Goal: Transaction & Acquisition: Purchase product/service

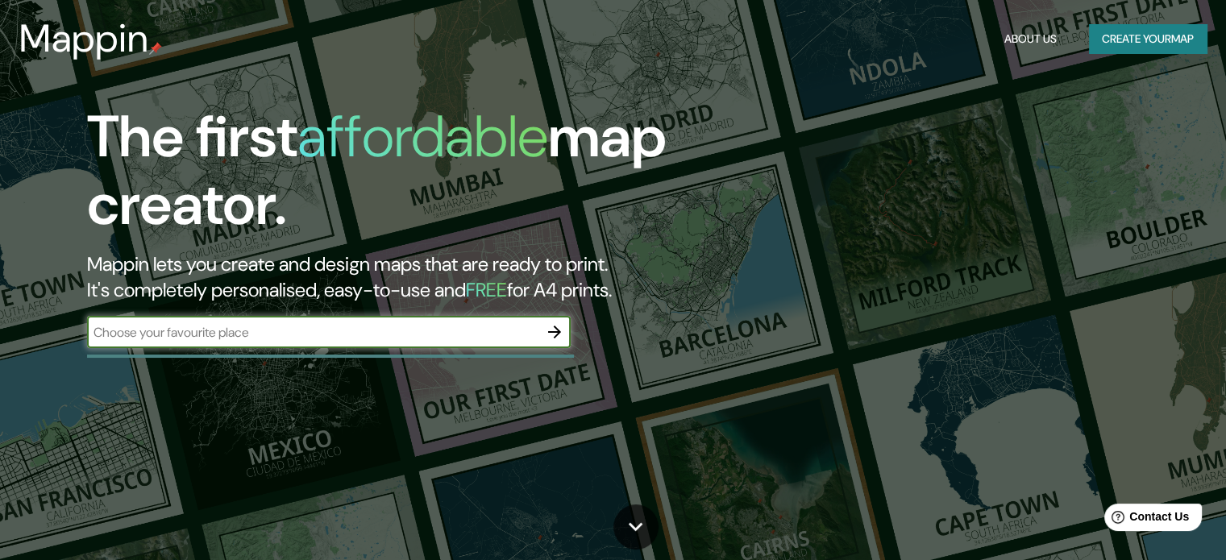
click at [287, 341] on input "text" at bounding box center [312, 332] width 451 height 19
type input "Av. [PERSON_NAME], [GEOGRAPHIC_DATA]"
click at [557, 325] on icon "button" at bounding box center [554, 331] width 19 height 19
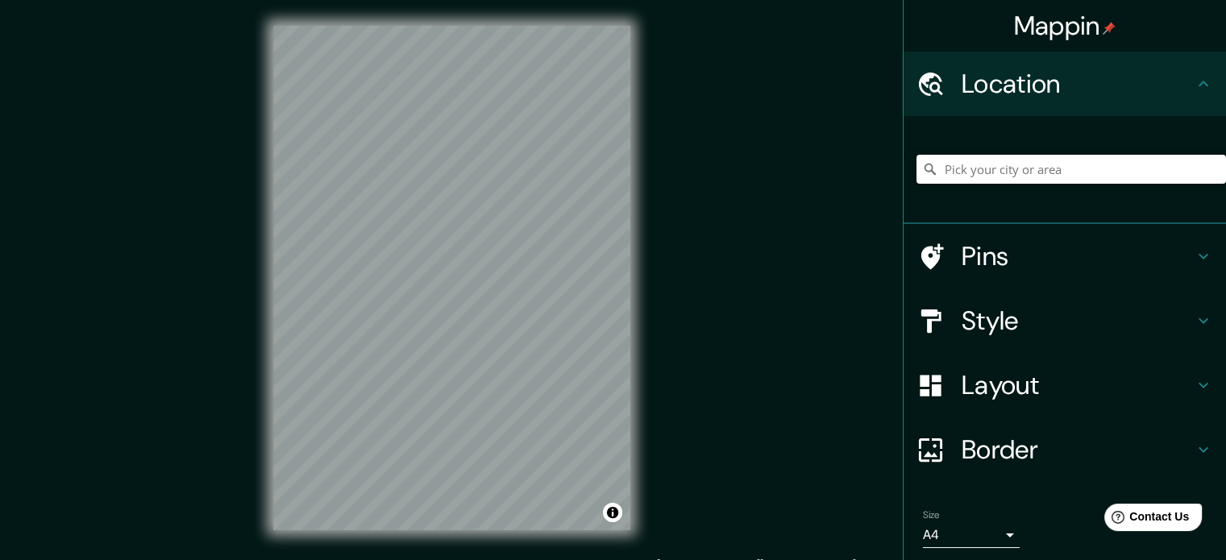
click at [958, 177] on input "Pick your city or area" at bounding box center [1072, 169] width 310 height 29
paste input "Av. [PERSON_NAME], [GEOGRAPHIC_DATA]"
type input "[GEOGRAPHIC_DATA][PERSON_NAME], [GEOGRAPHIC_DATA], [GEOGRAPHIC_DATA], [GEOGRAPH…"
click at [265, 344] on div "© Mapbox © OpenStreetMap Improve this map" at bounding box center [451, 278] width 409 height 556
click at [1180, 312] on h4 "Style" at bounding box center [1078, 321] width 232 height 32
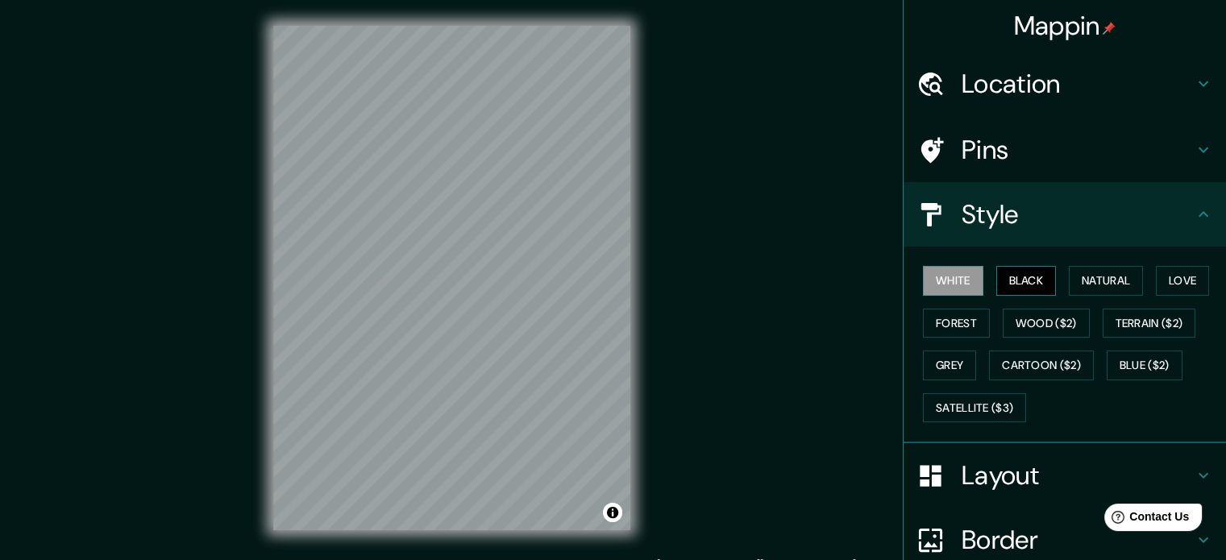
click at [1002, 279] on button "Black" at bounding box center [1026, 281] width 60 height 30
click at [1107, 276] on button "Natural" at bounding box center [1106, 281] width 74 height 30
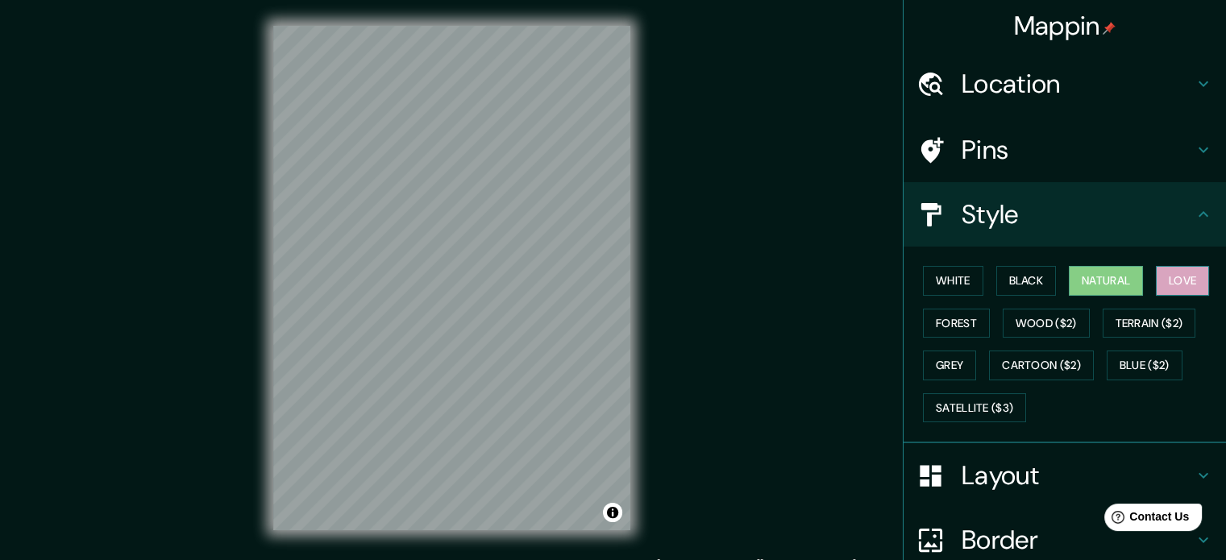
click at [1156, 270] on button "Love" at bounding box center [1182, 281] width 53 height 30
click at [958, 325] on button "Forest" at bounding box center [956, 324] width 67 height 30
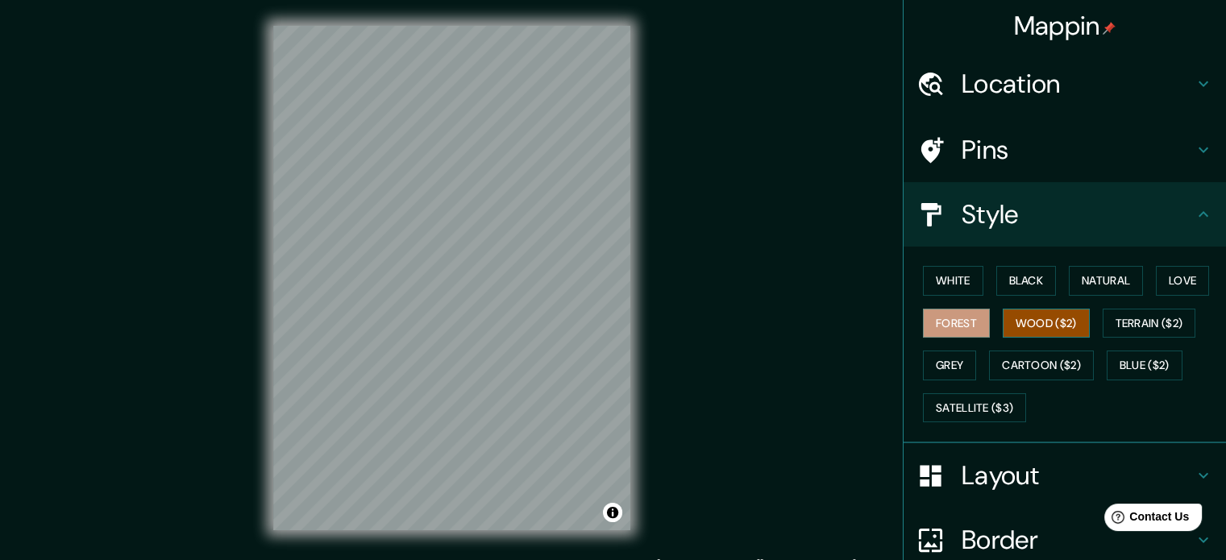
click at [1058, 328] on button "Wood ($2)" at bounding box center [1046, 324] width 87 height 30
click at [1142, 318] on button "Terrain ($2)" at bounding box center [1150, 324] width 94 height 30
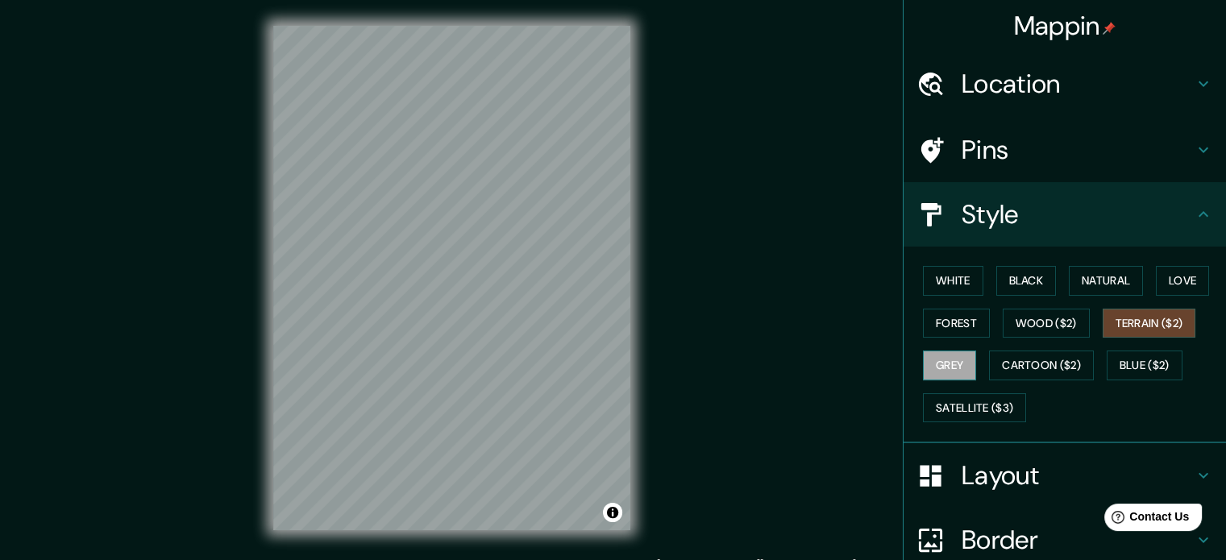
click at [950, 363] on button "Grey" at bounding box center [949, 366] width 53 height 30
click at [1031, 364] on button "Cartoon ($2)" at bounding box center [1041, 366] width 105 height 30
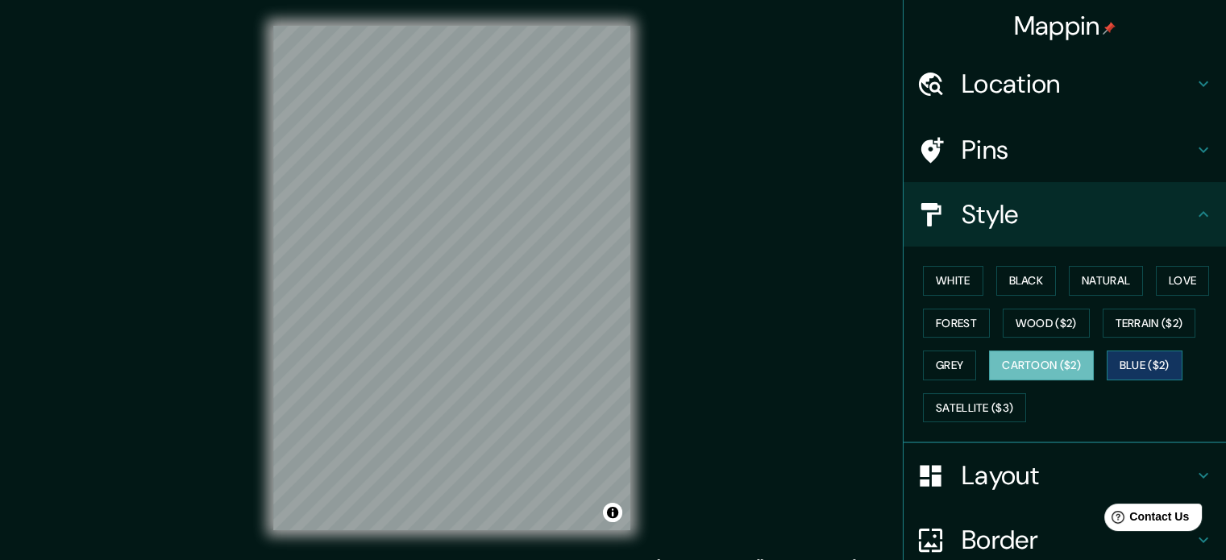
click at [1116, 368] on button "Blue ($2)" at bounding box center [1145, 366] width 76 height 30
click at [950, 365] on button "Grey" at bounding box center [949, 366] width 53 height 30
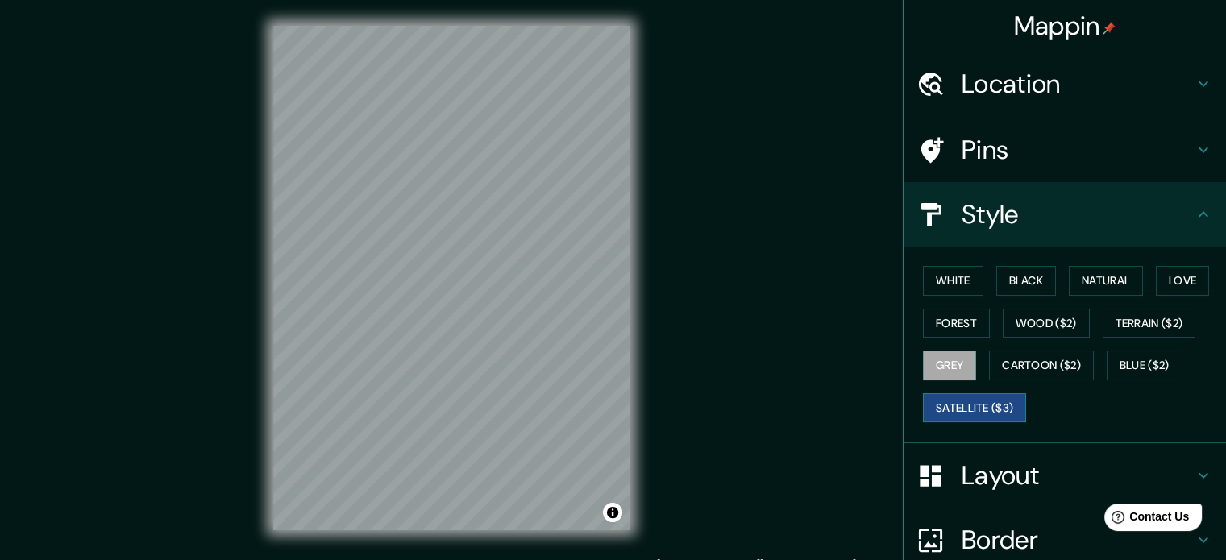
click at [954, 409] on button "Satellite ($3)" at bounding box center [974, 408] width 103 height 30
click at [960, 368] on button "Grey" at bounding box center [949, 366] width 53 height 30
click at [958, 318] on button "Forest" at bounding box center [956, 324] width 67 height 30
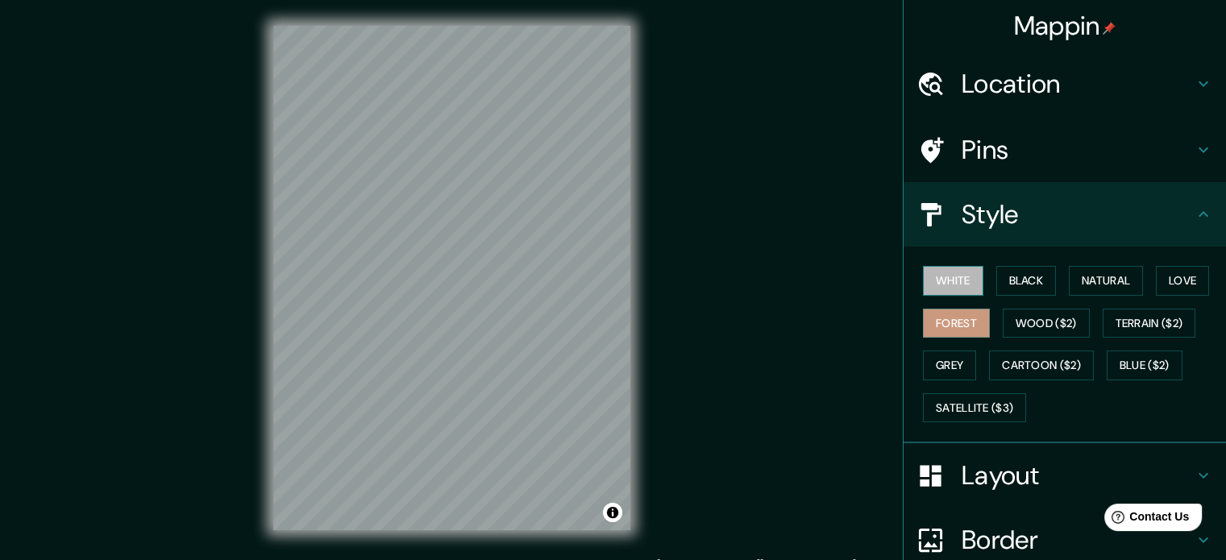
click at [950, 284] on button "White" at bounding box center [953, 281] width 60 height 30
click at [1000, 276] on button "Black" at bounding box center [1026, 281] width 60 height 30
click at [954, 328] on button "Forest" at bounding box center [956, 324] width 67 height 30
click at [942, 366] on button "Grey" at bounding box center [949, 366] width 53 height 30
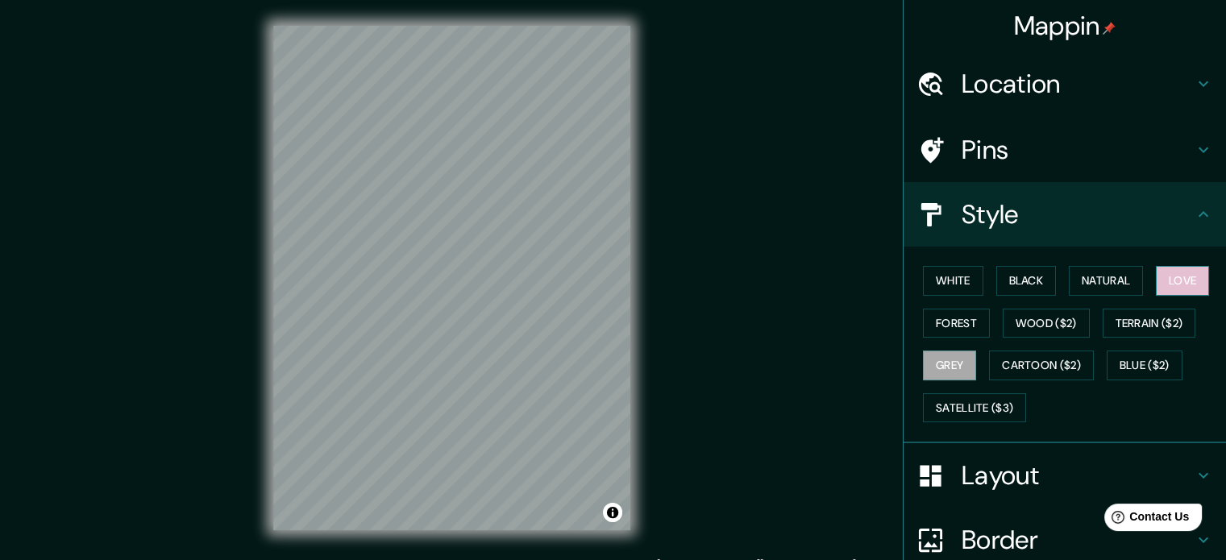
click at [1170, 272] on button "Love" at bounding box center [1182, 281] width 53 height 30
click at [1120, 280] on button "Natural" at bounding box center [1106, 281] width 74 height 30
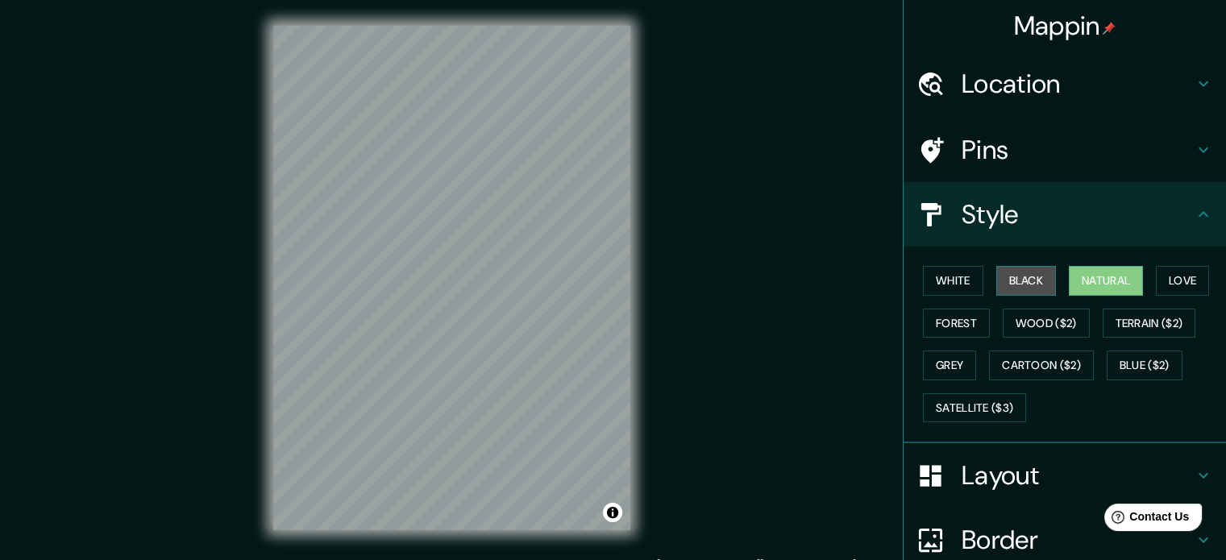
click at [1024, 283] on button "Black" at bounding box center [1026, 281] width 60 height 30
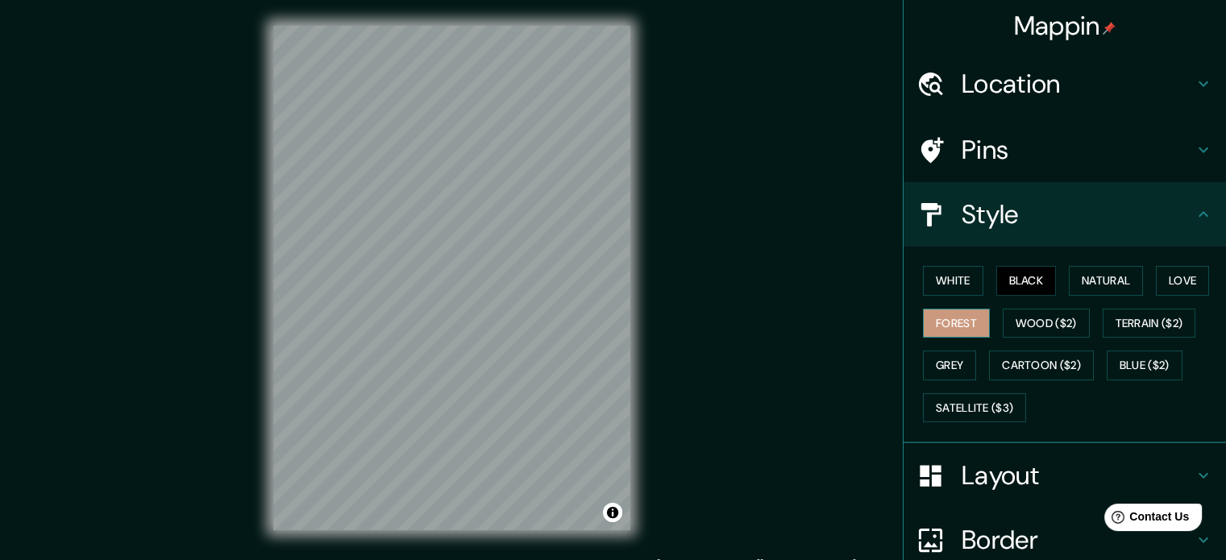
click at [945, 326] on button "Forest" at bounding box center [956, 324] width 67 height 30
drag, startPoint x: 935, startPoint y: 348, endPoint x: 933, endPoint y: 375, distance: 26.7
click at [934, 359] on div "White Black Natural Love Forest Wood ($2) Terrain ($2) Grey Cartoon ($2) Blue (…" at bounding box center [1072, 344] width 310 height 169
click at [934, 374] on button "Grey" at bounding box center [949, 366] width 53 height 30
